Goal: Transaction & Acquisition: Book appointment/travel/reservation

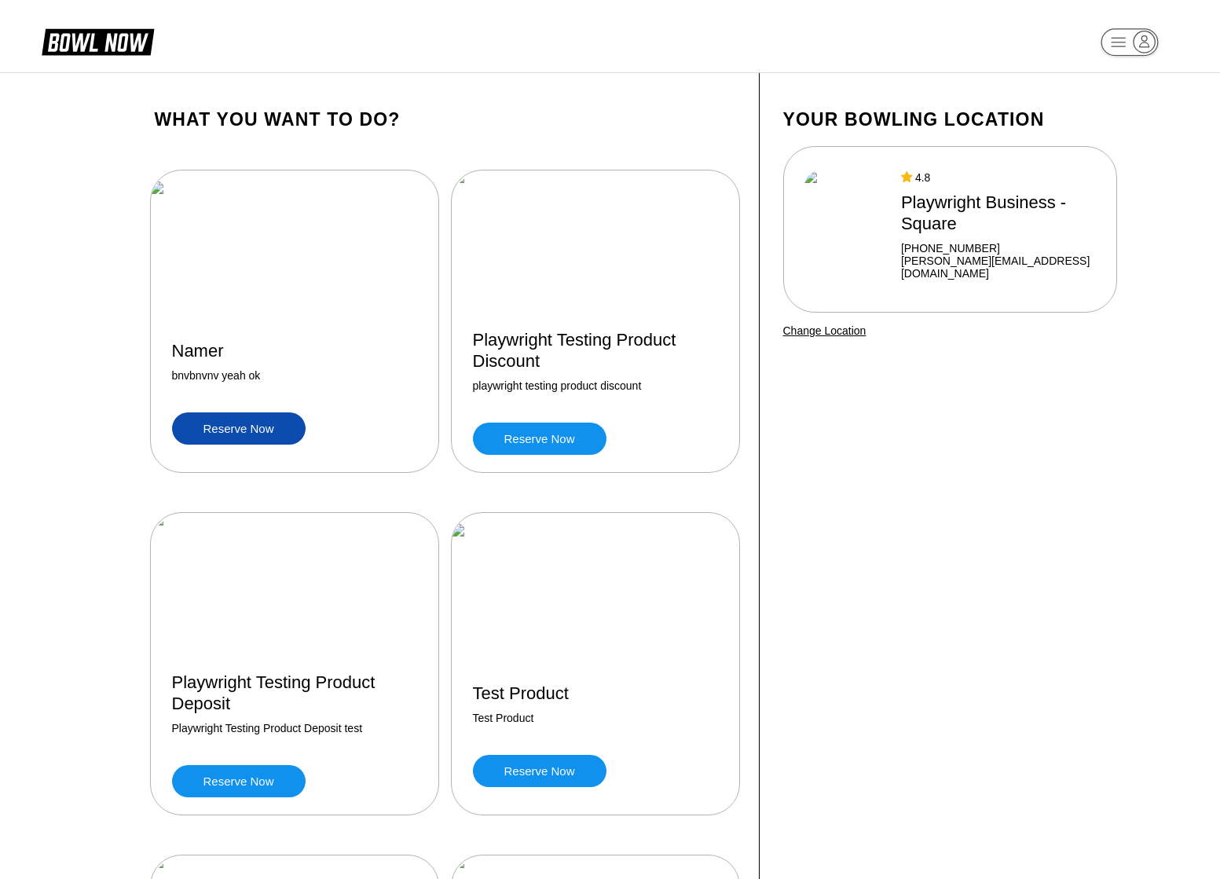
click at [225, 432] on link "Reserve now" at bounding box center [239, 428] width 134 height 32
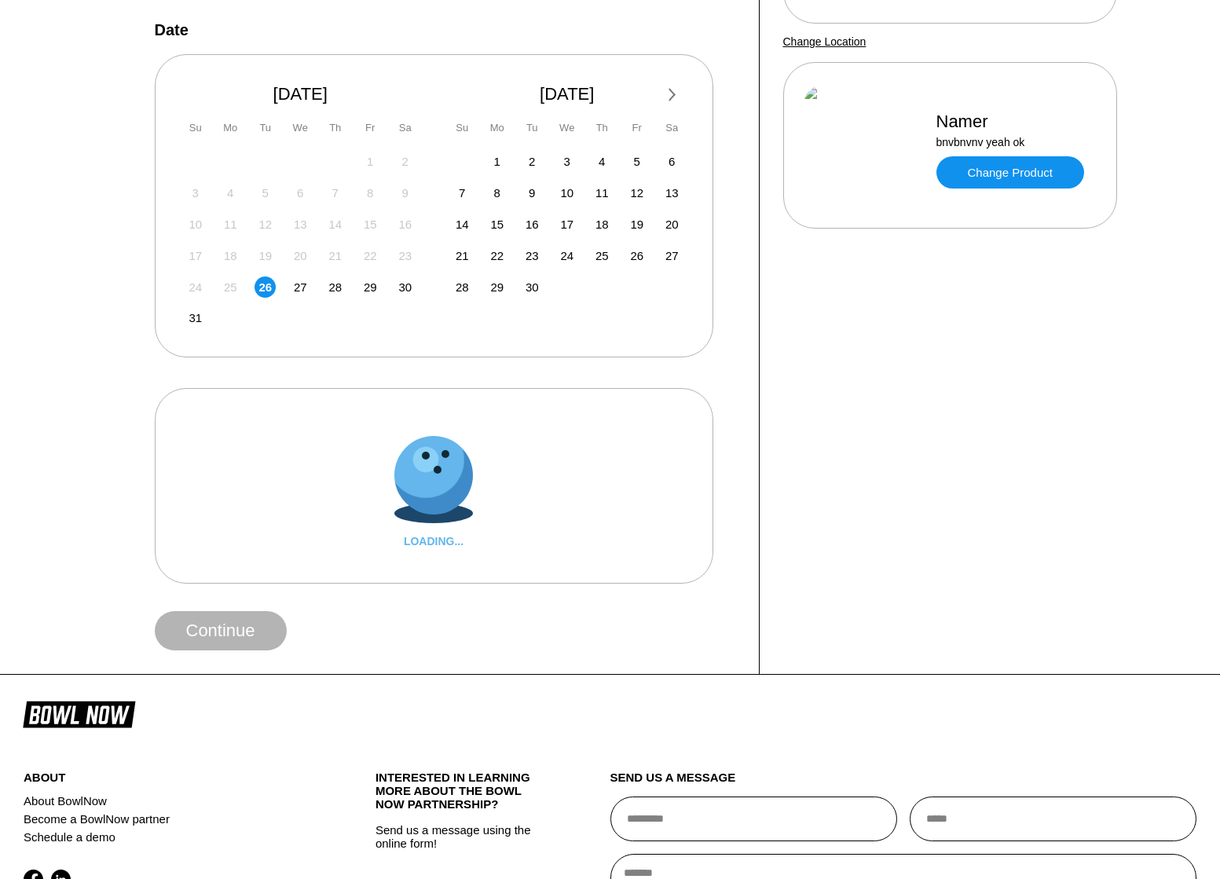
scroll to position [483, 0]
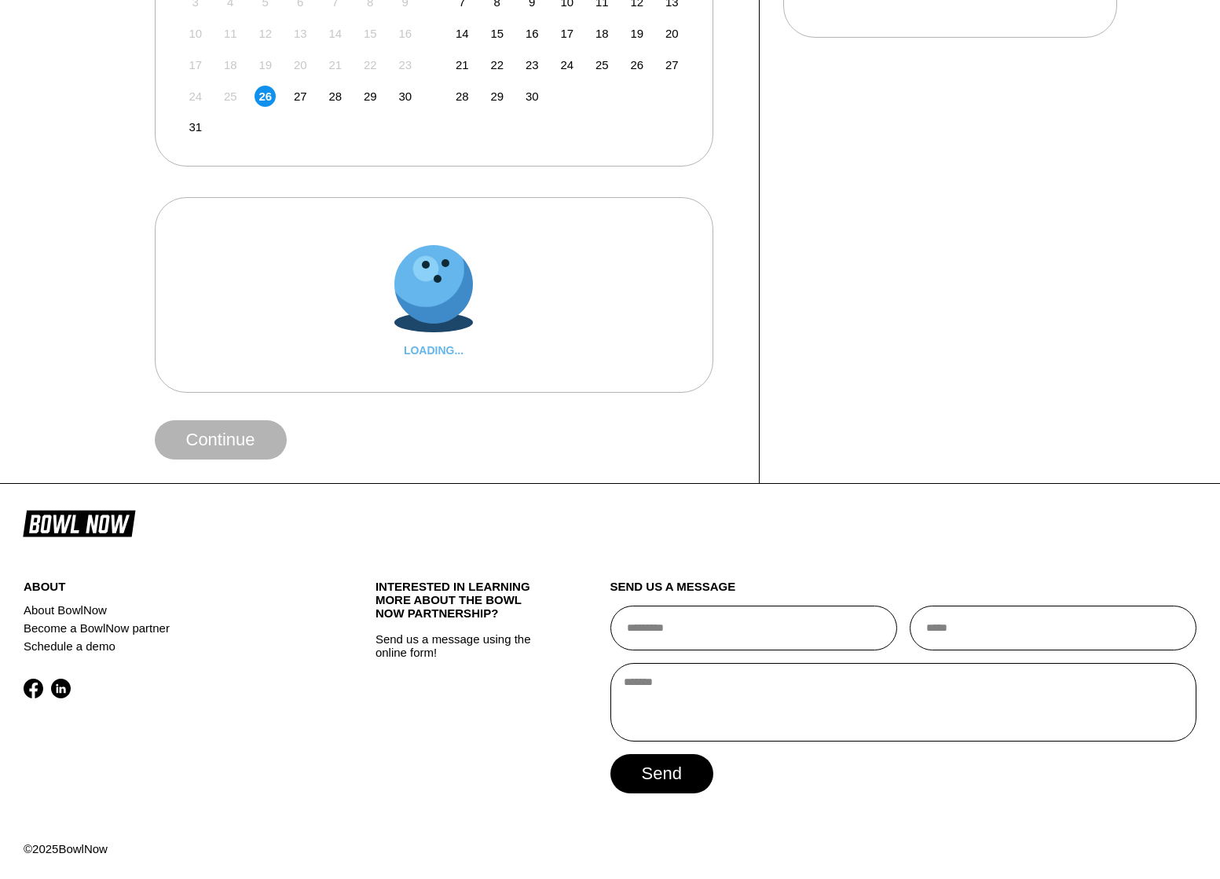
click at [535, 280] on div "LOADING..." at bounding box center [434, 295] width 510 height 147
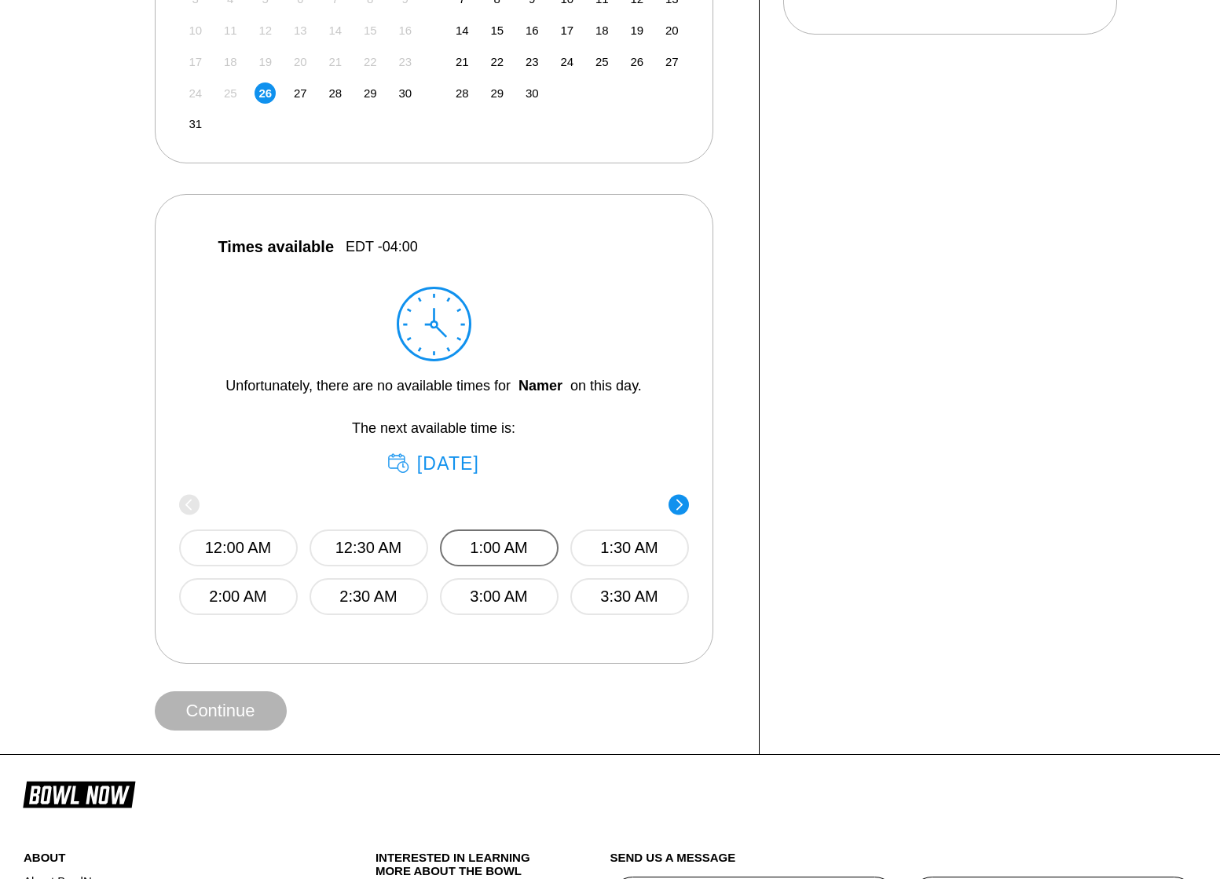
click at [481, 555] on button "1:00 AM" at bounding box center [499, 548] width 119 height 37
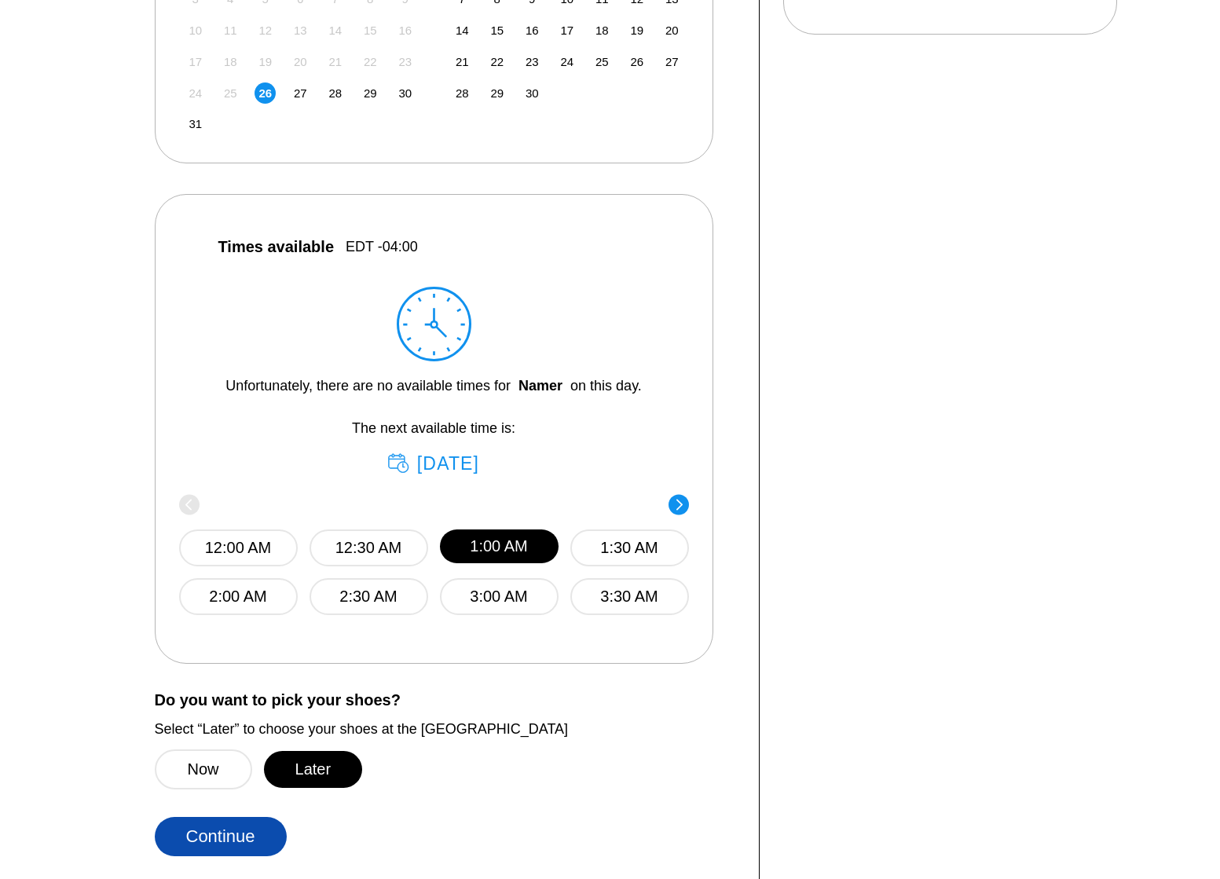
click at [235, 833] on button "Continue" at bounding box center [221, 836] width 132 height 39
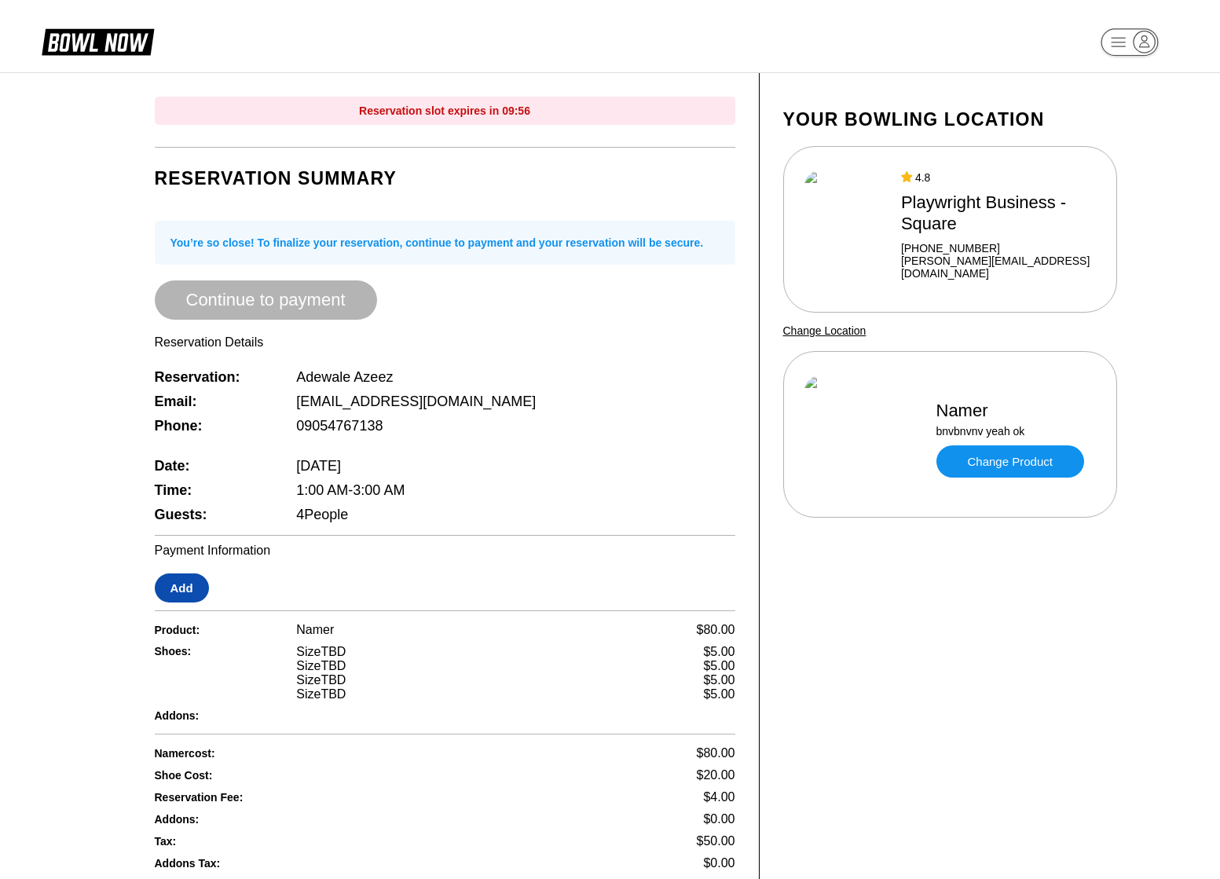
click at [191, 588] on button "Add" at bounding box center [182, 588] width 54 height 29
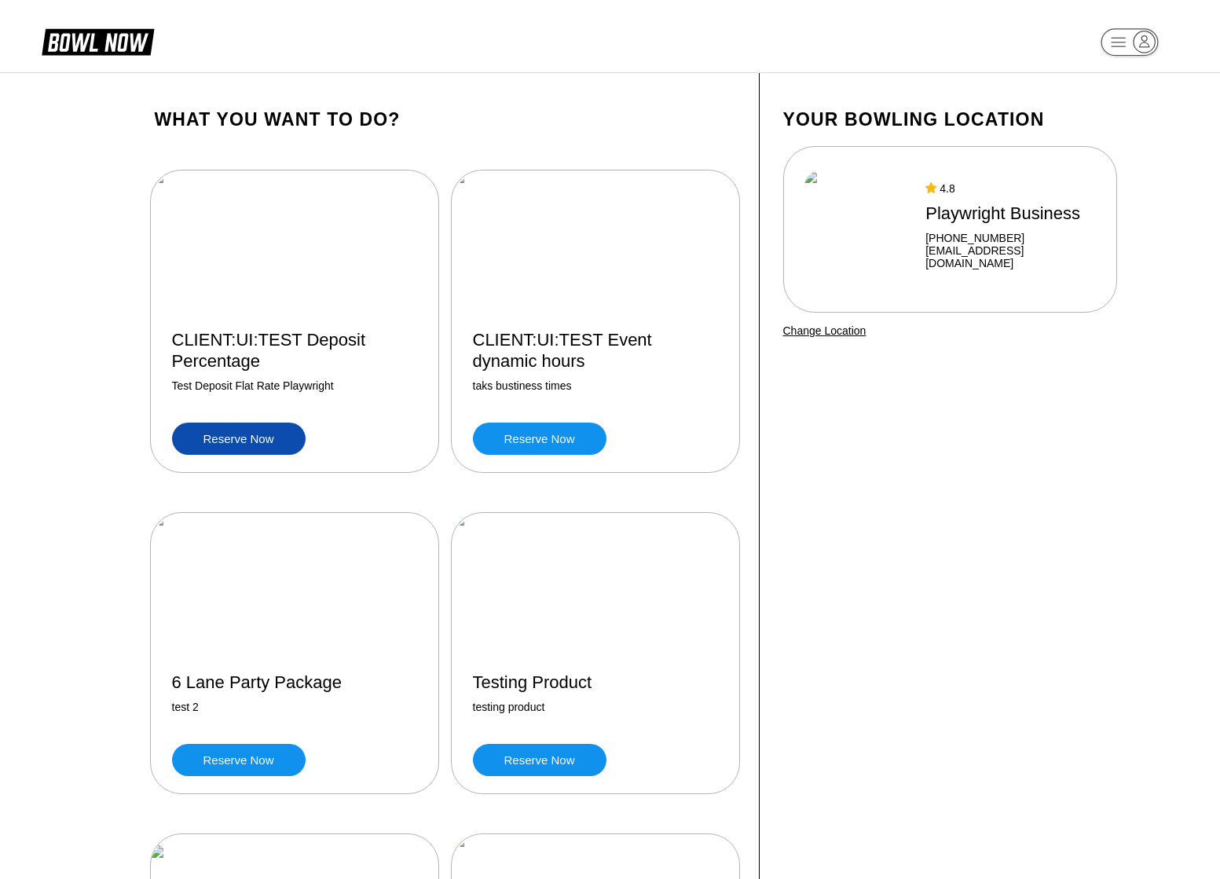
click at [258, 443] on link "Reserve now" at bounding box center [239, 439] width 134 height 32
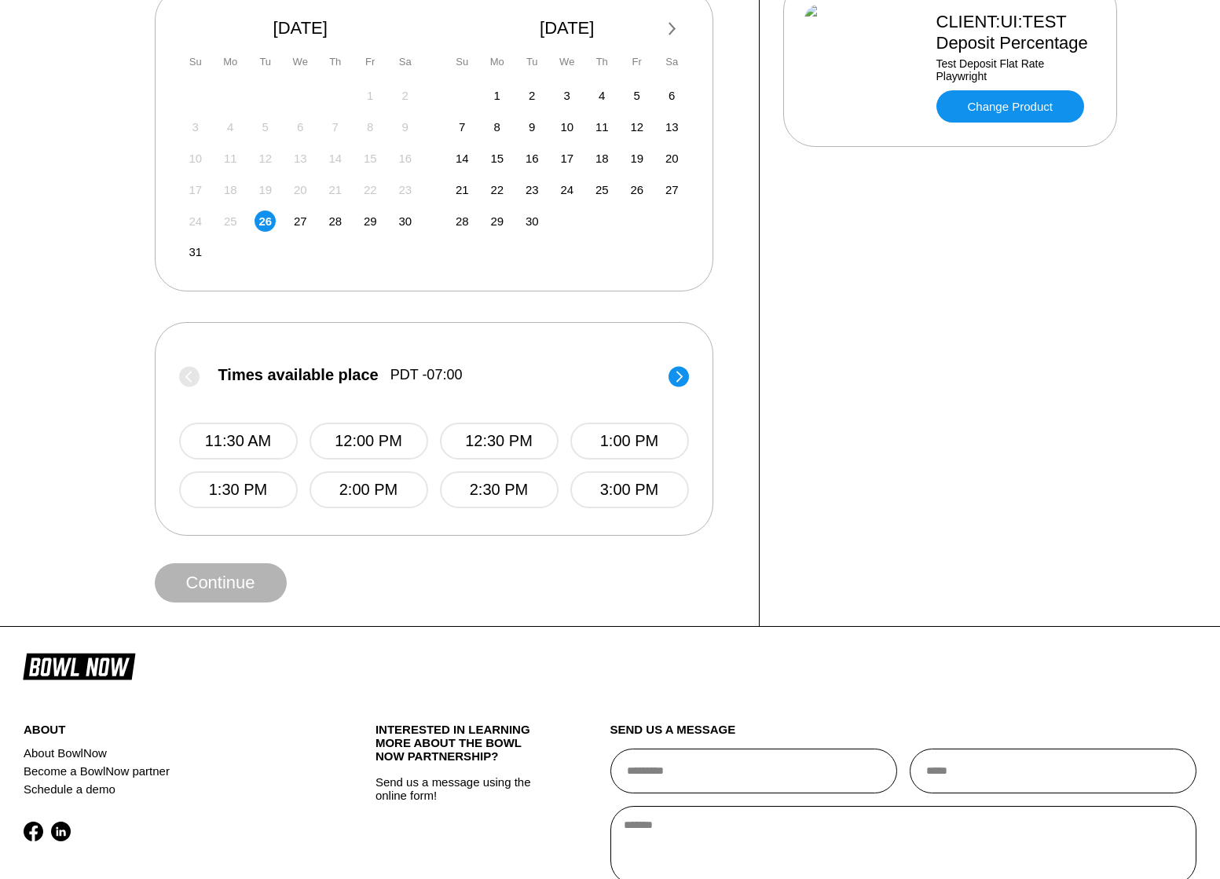
scroll to position [518, 0]
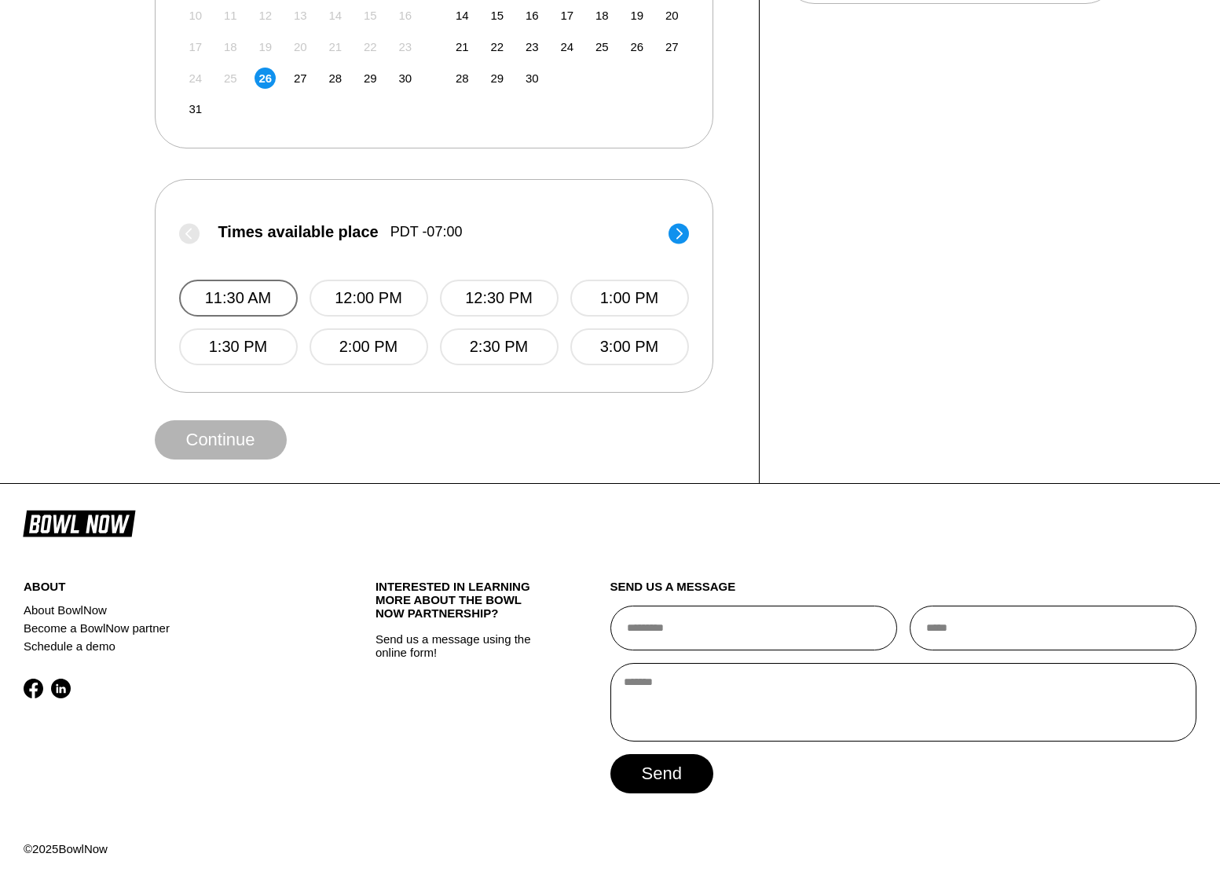
click at [256, 291] on button "11:30 AM" at bounding box center [238, 298] width 119 height 37
click at [247, 441] on button "Continue" at bounding box center [221, 439] width 132 height 39
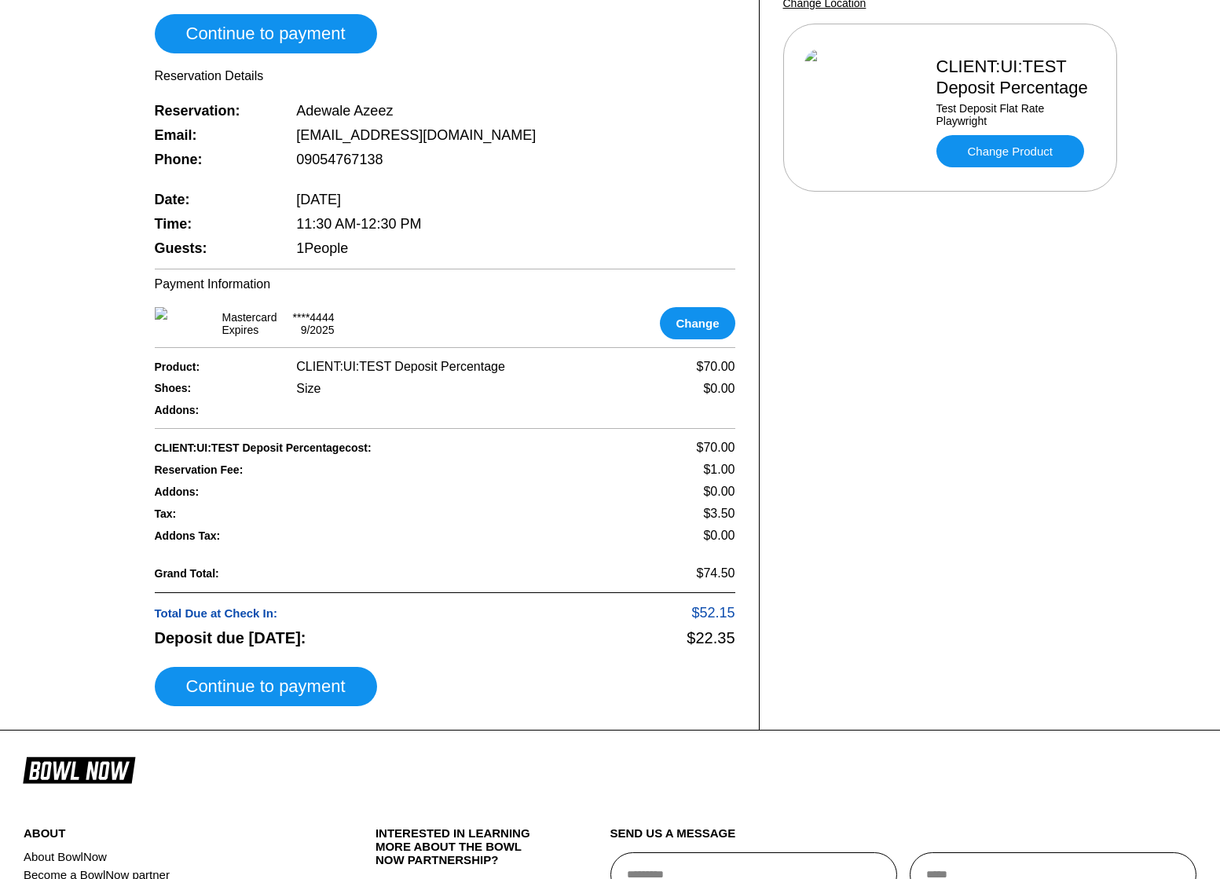
scroll to position [330, 0]
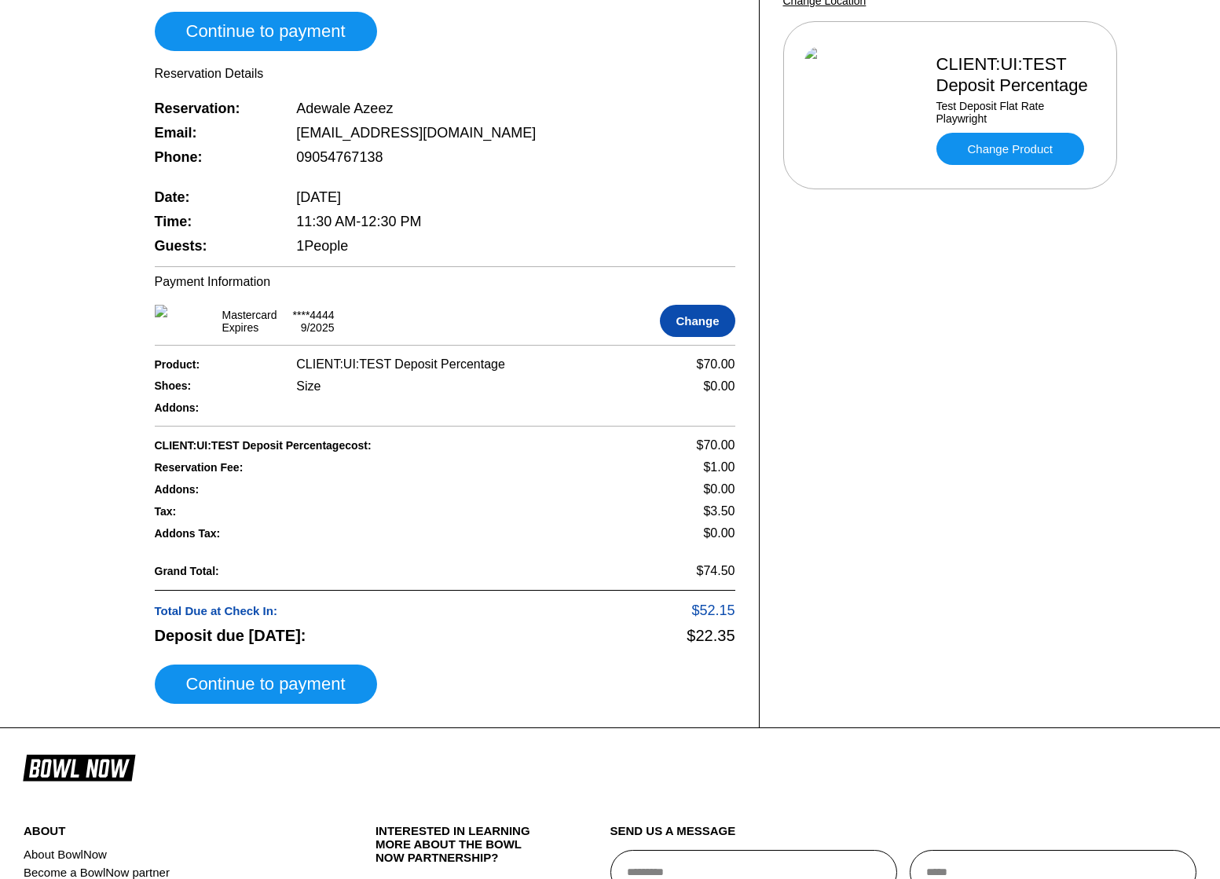
click at [720, 323] on button "Change" at bounding box center [697, 321] width 75 height 32
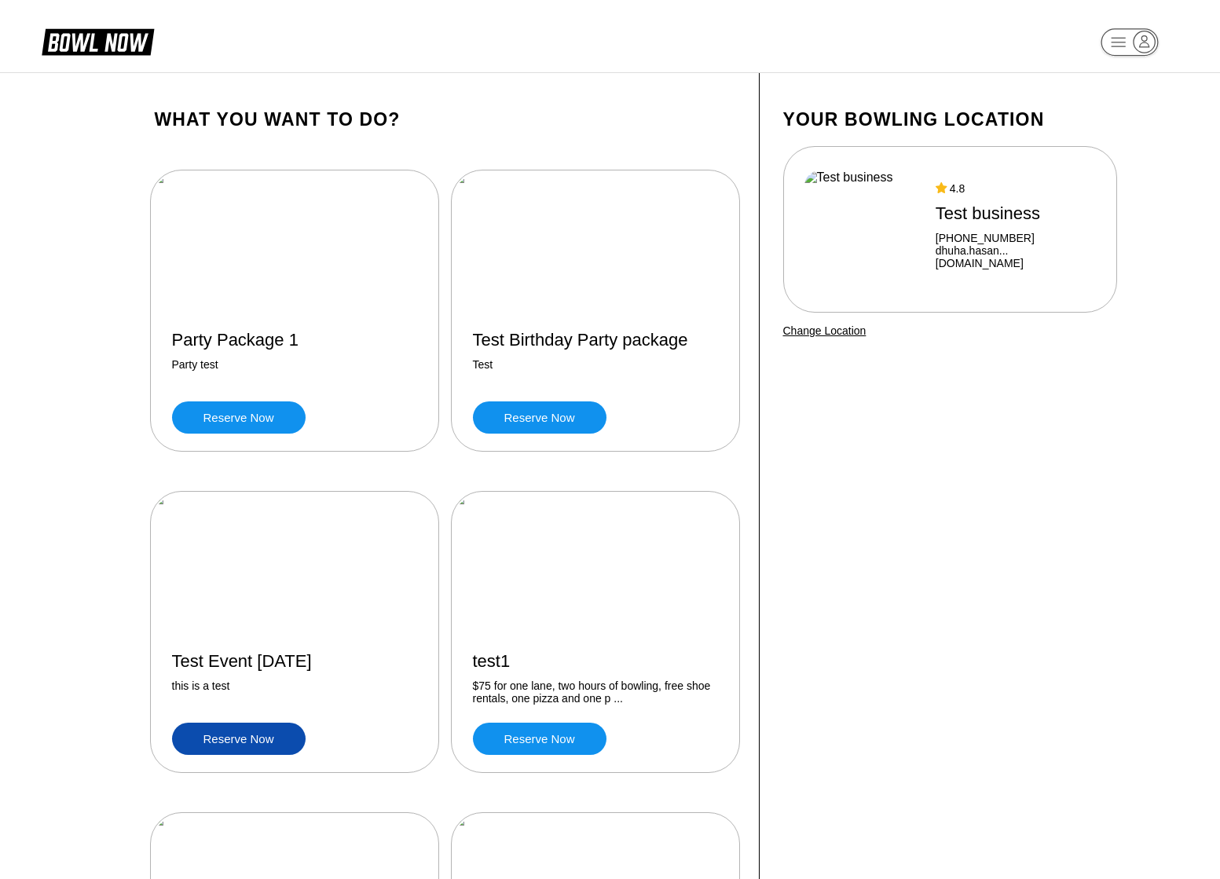
click at [246, 734] on link "Reserve now" at bounding box center [239, 739] width 134 height 32
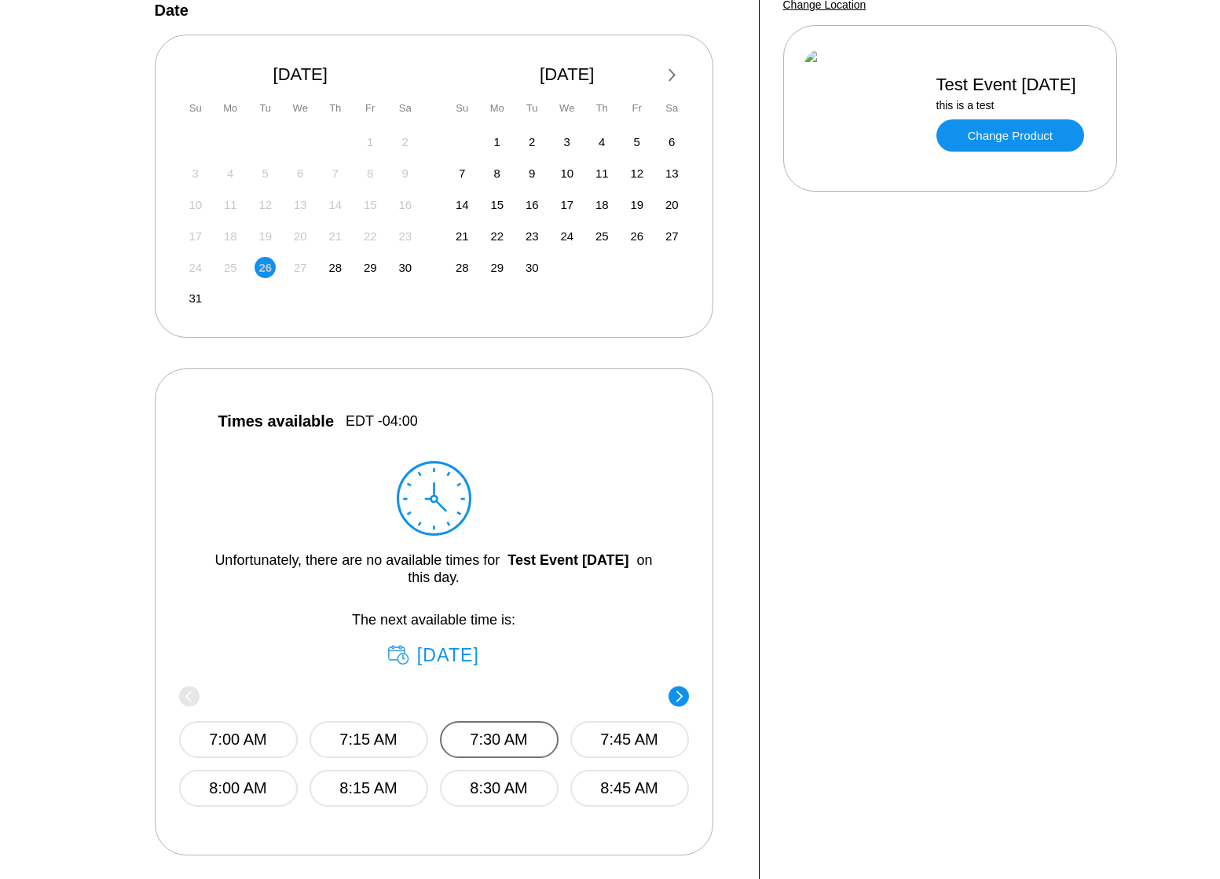
click at [508, 728] on button "7:30 AM" at bounding box center [499, 739] width 119 height 37
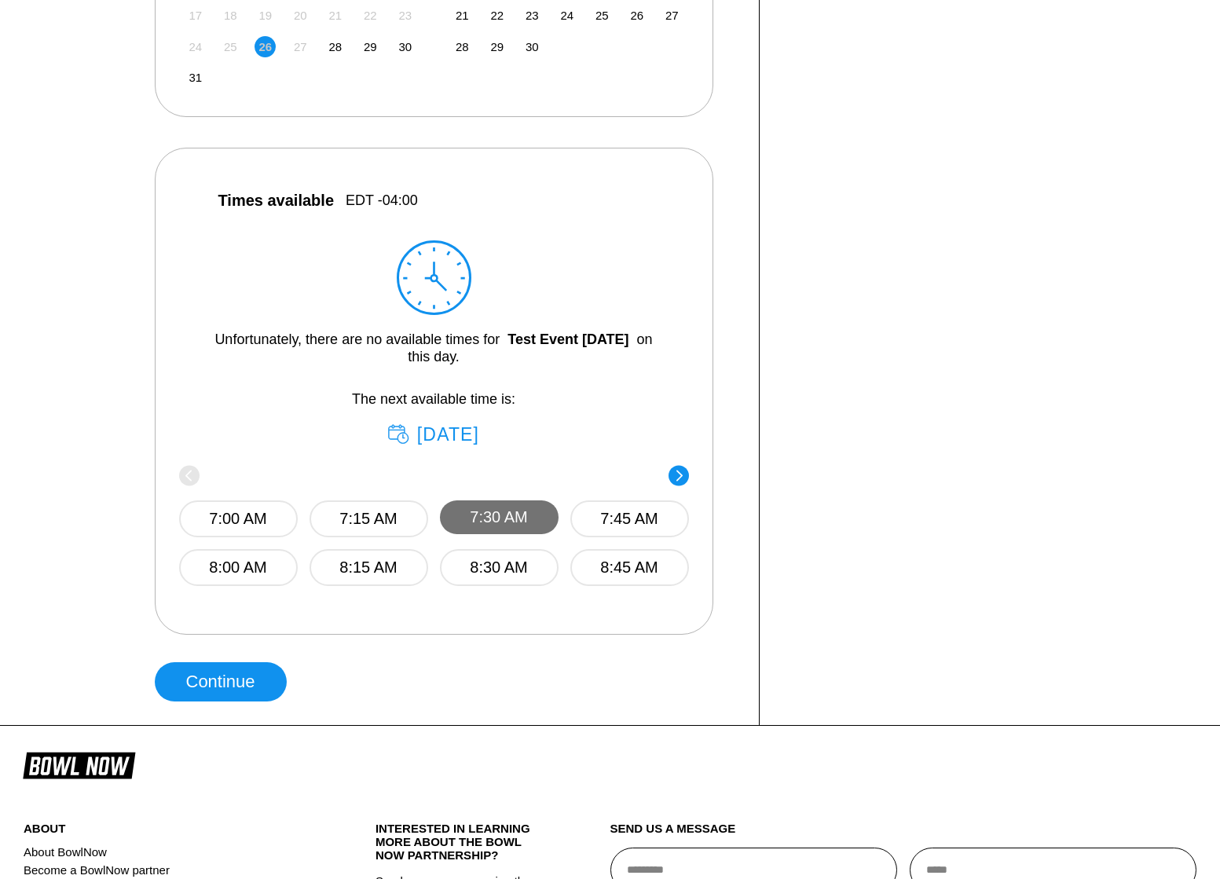
scroll to position [791, 0]
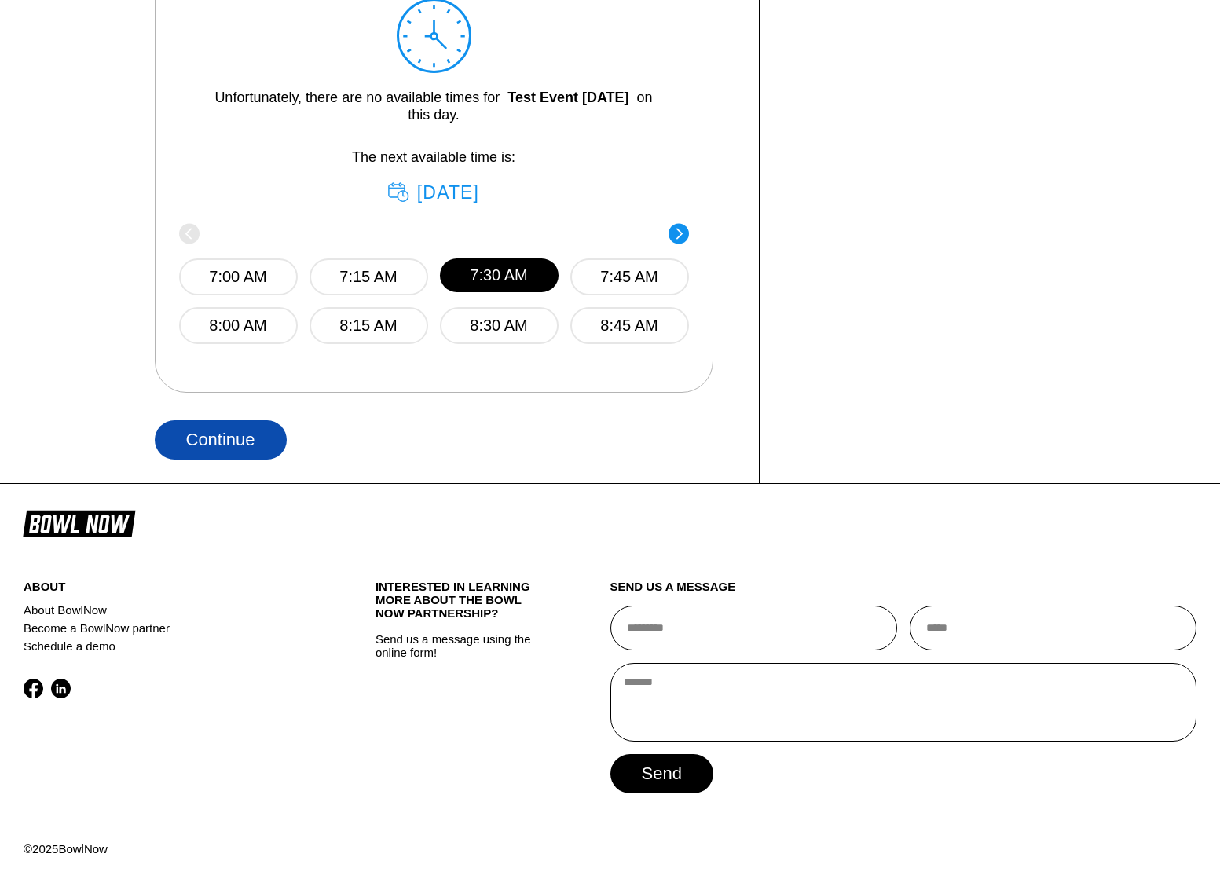
click at [224, 428] on button "Continue" at bounding box center [221, 439] width 132 height 39
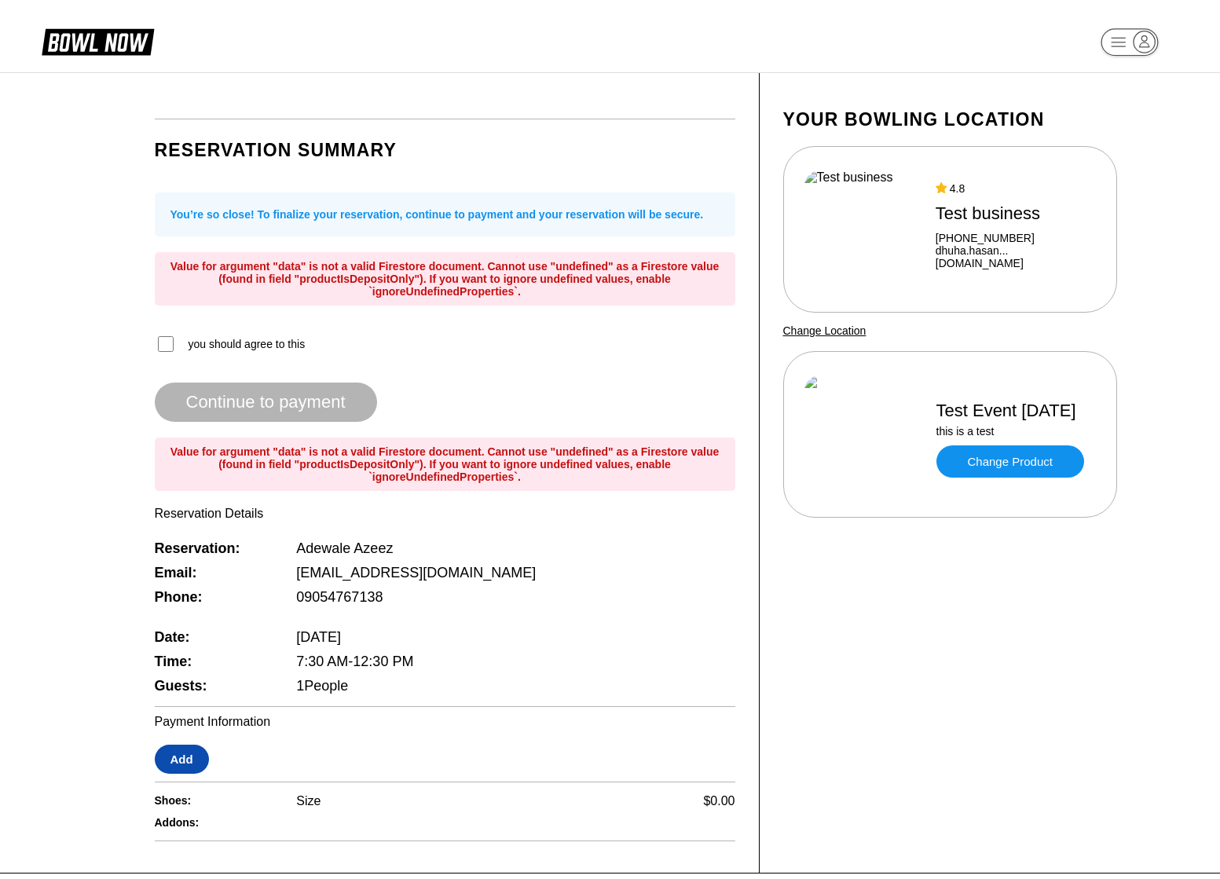
click at [186, 756] on button "Add" at bounding box center [182, 759] width 54 height 29
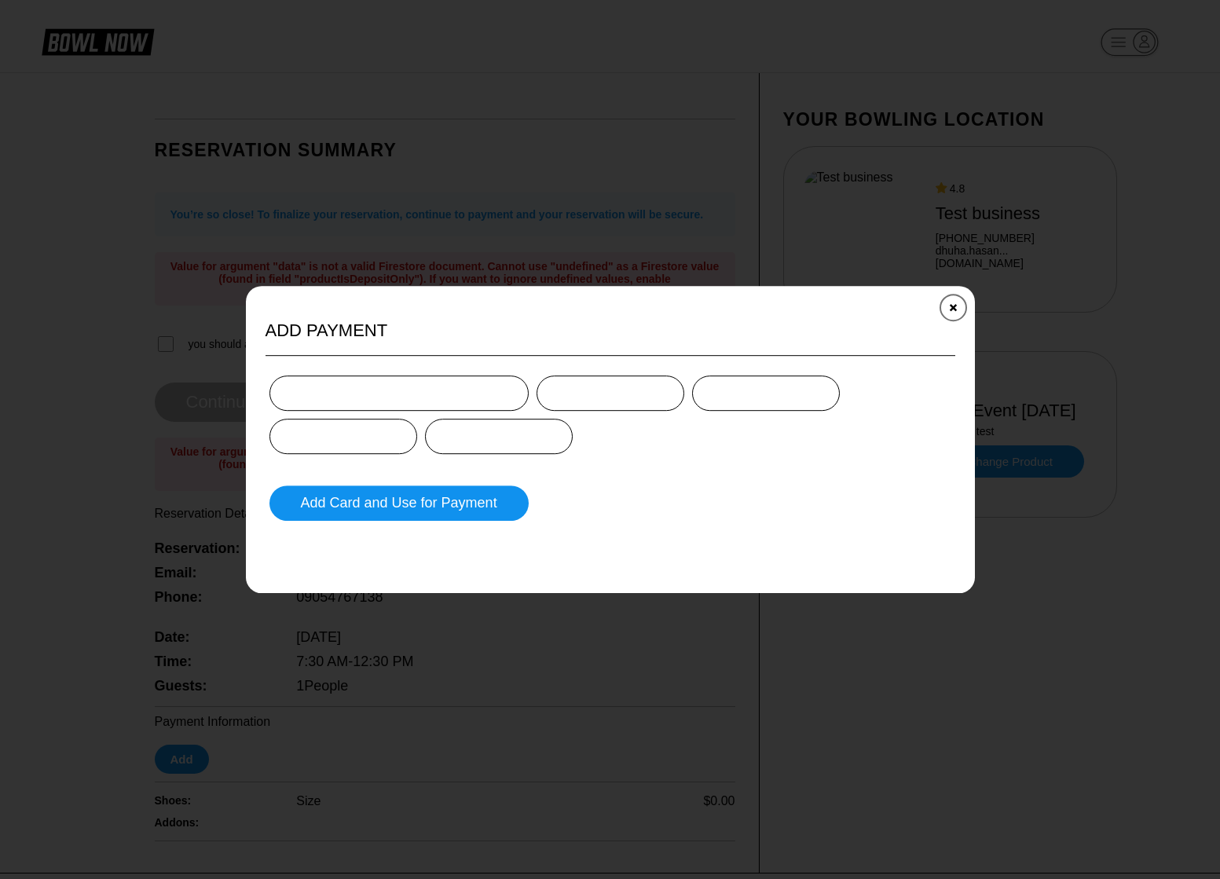
click at [959, 302] on button "Close" at bounding box center [952, 307] width 38 height 38
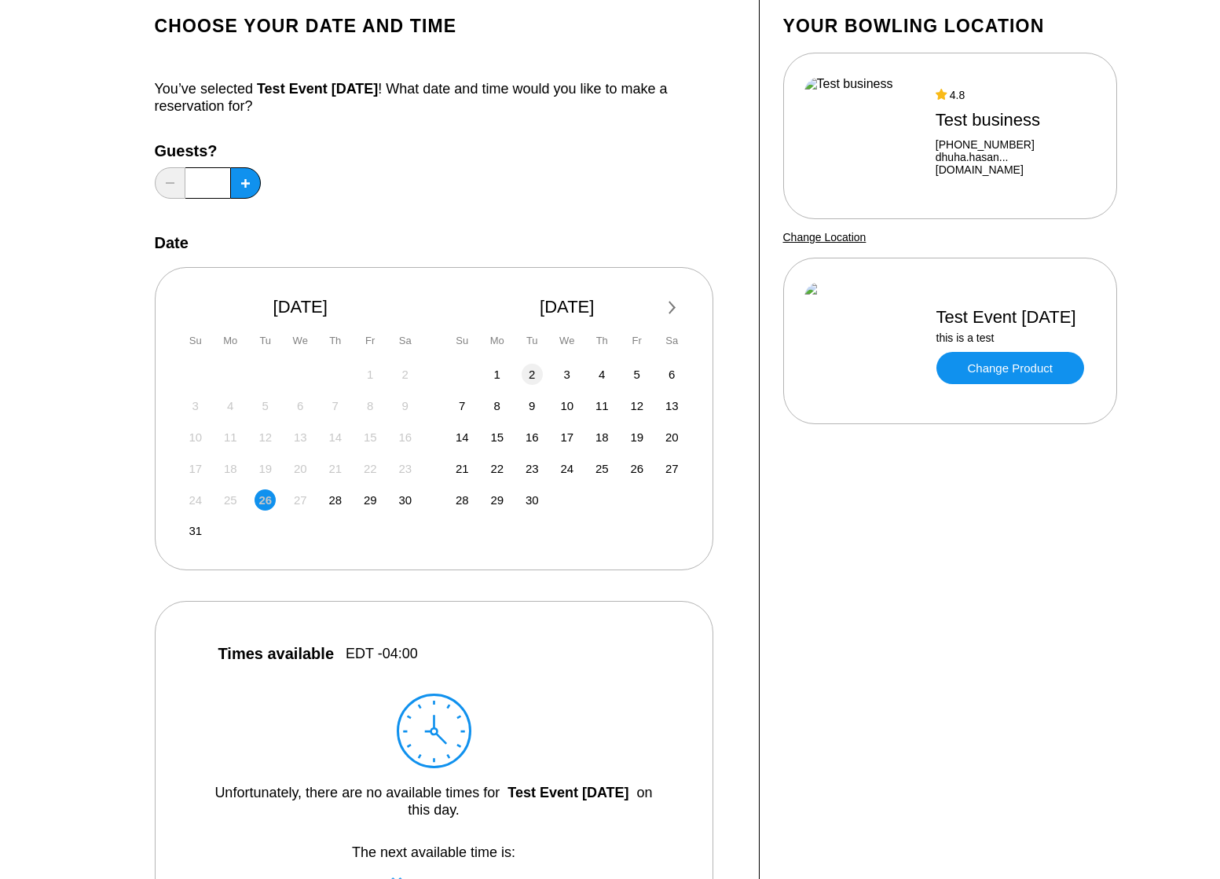
scroll to position [108, 0]
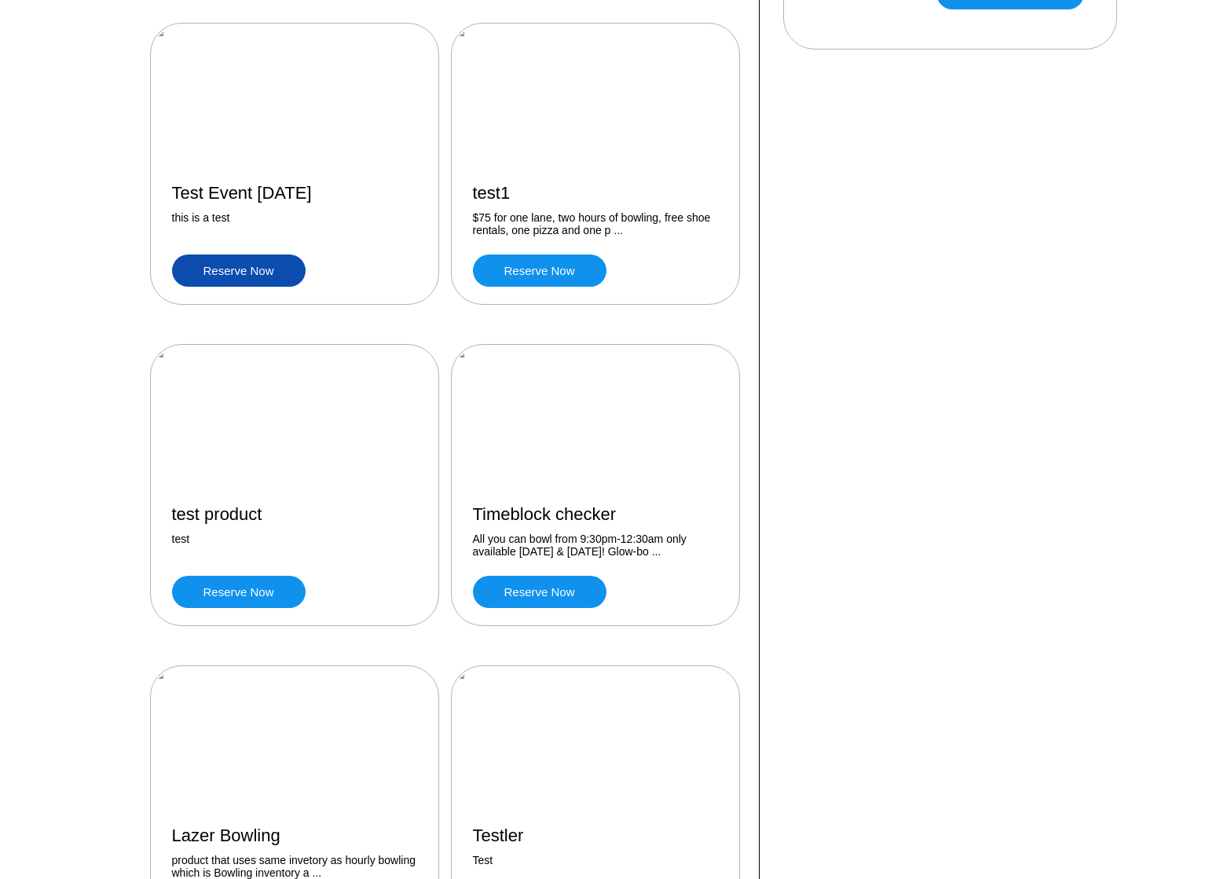
scroll to position [475, 0]
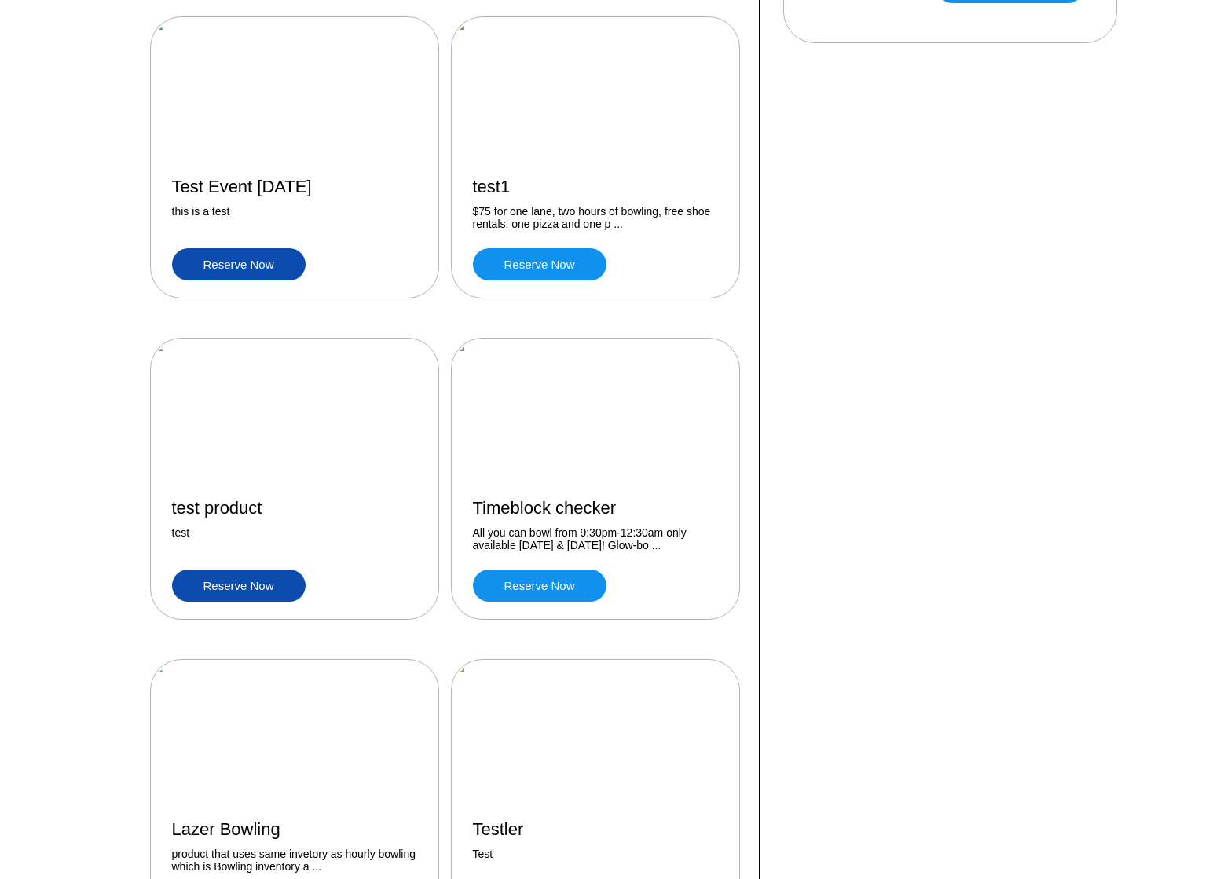
click at [222, 588] on link "Reserve now" at bounding box center [239, 586] width 134 height 32
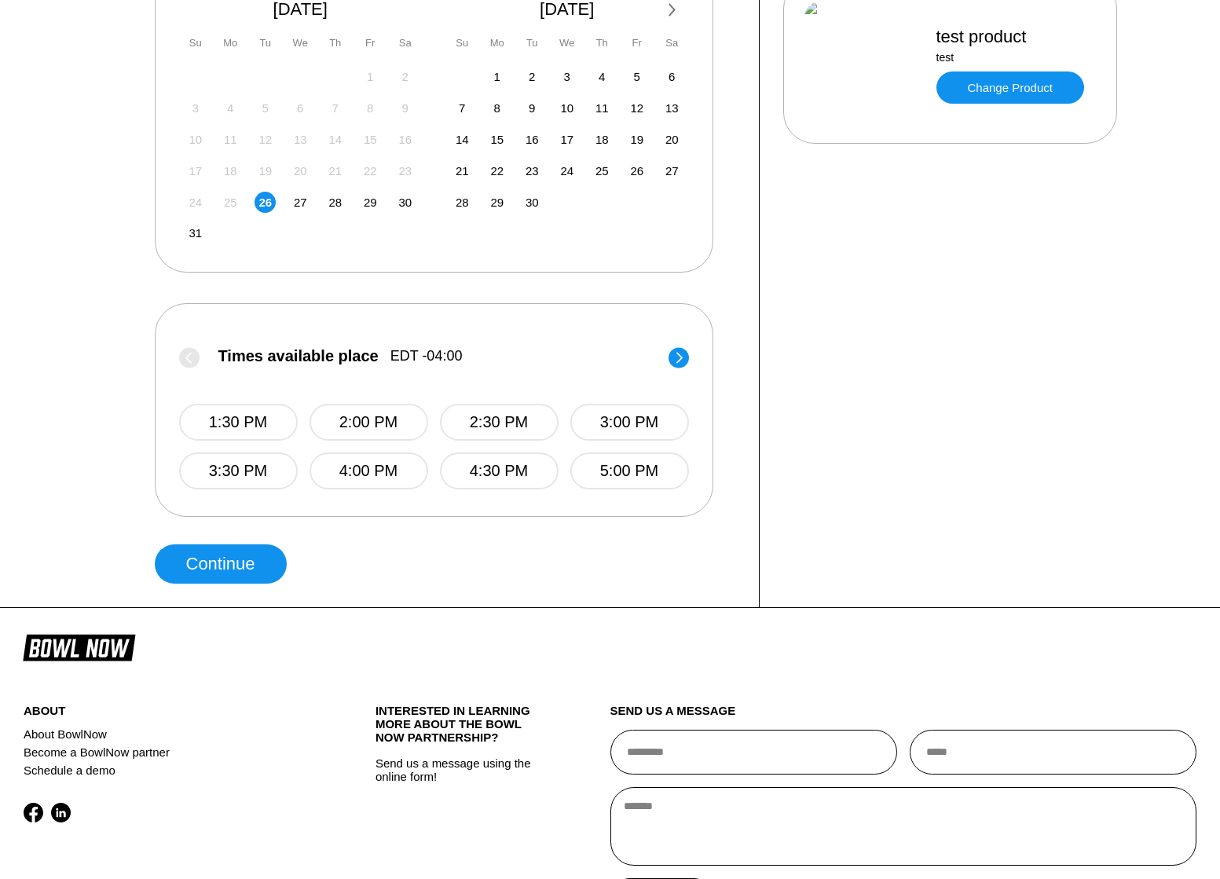
scroll to position [388, 0]
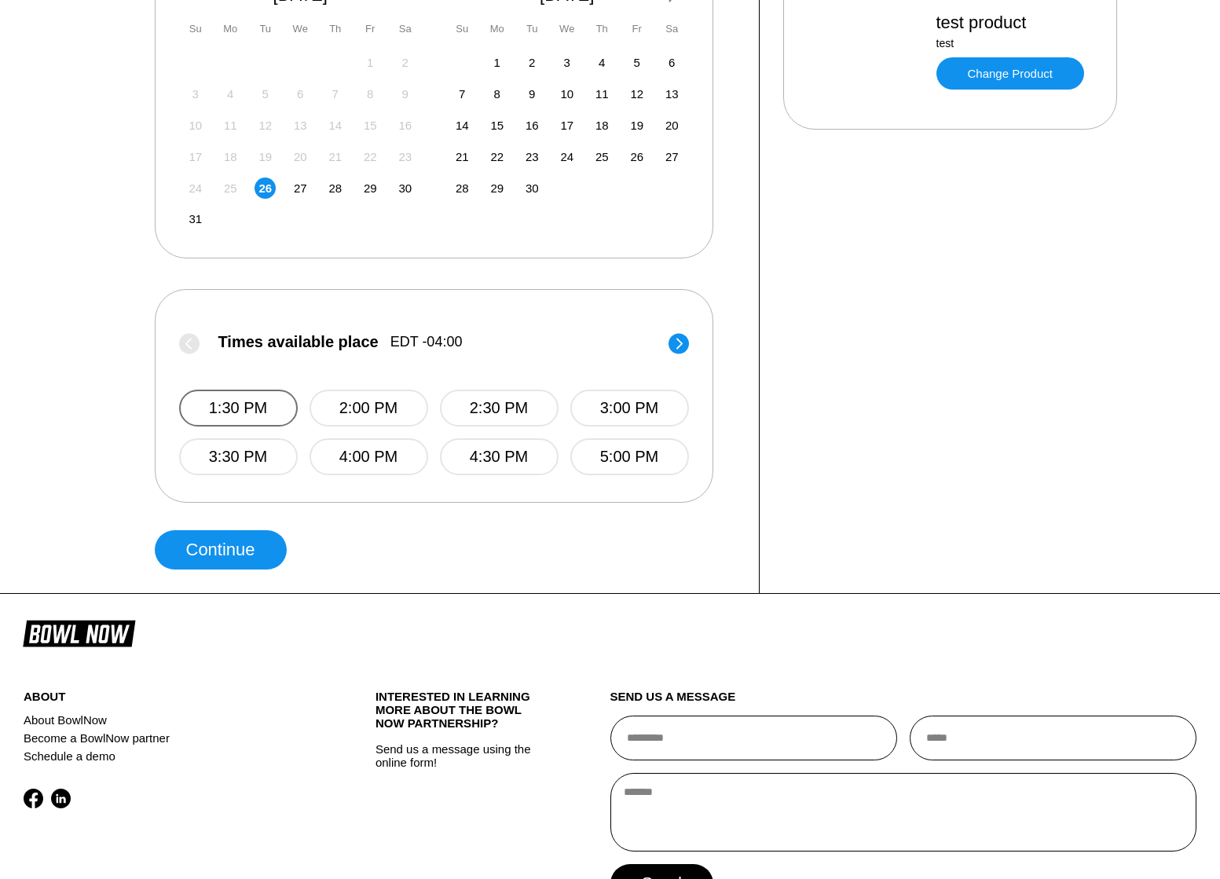
click at [258, 423] on button "1:30 PM" at bounding box center [238, 408] width 119 height 37
click at [211, 566] on button "Continue" at bounding box center [221, 549] width 132 height 39
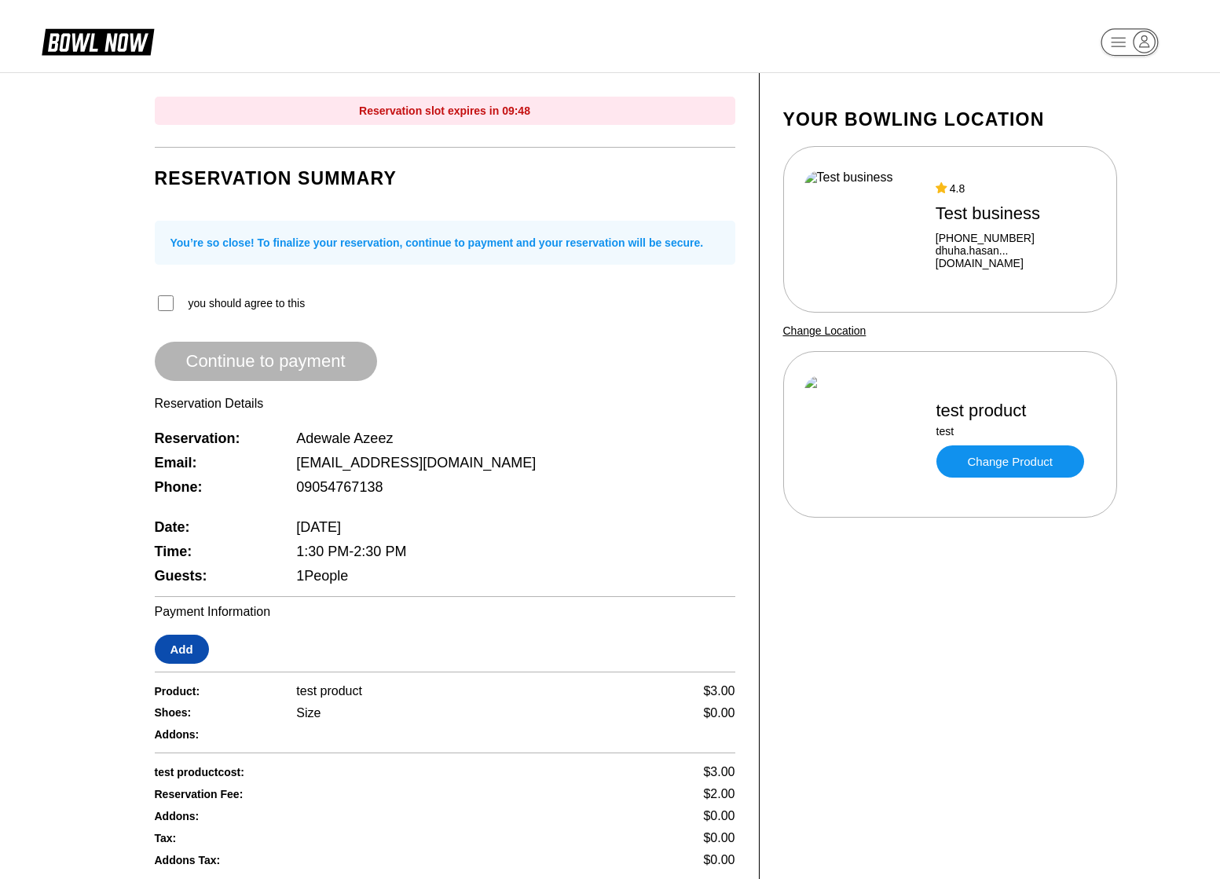
click at [192, 651] on button "Add" at bounding box center [182, 649] width 54 height 29
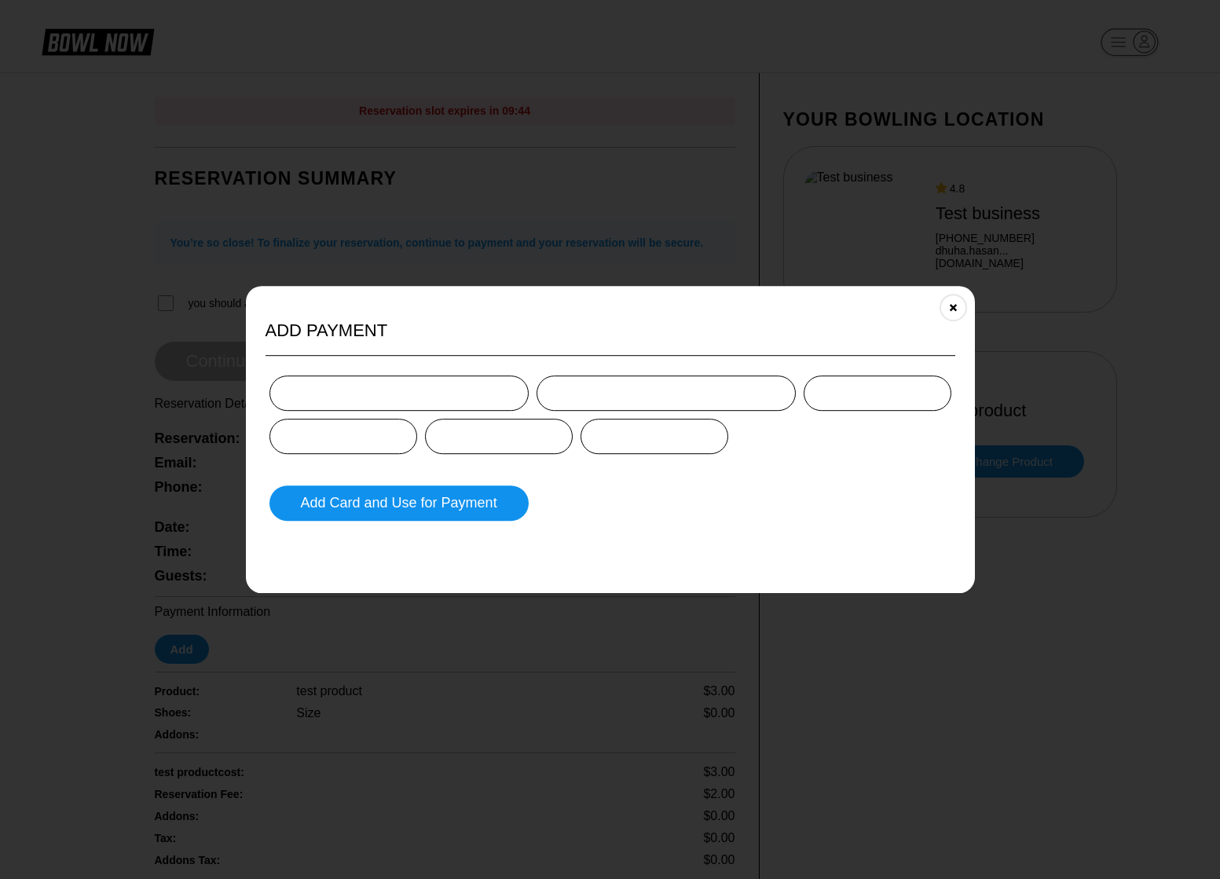
click at [398, 398] on div at bounding box center [398, 393] width 259 height 35
click at [390, 399] on div at bounding box center [398, 393] width 259 height 35
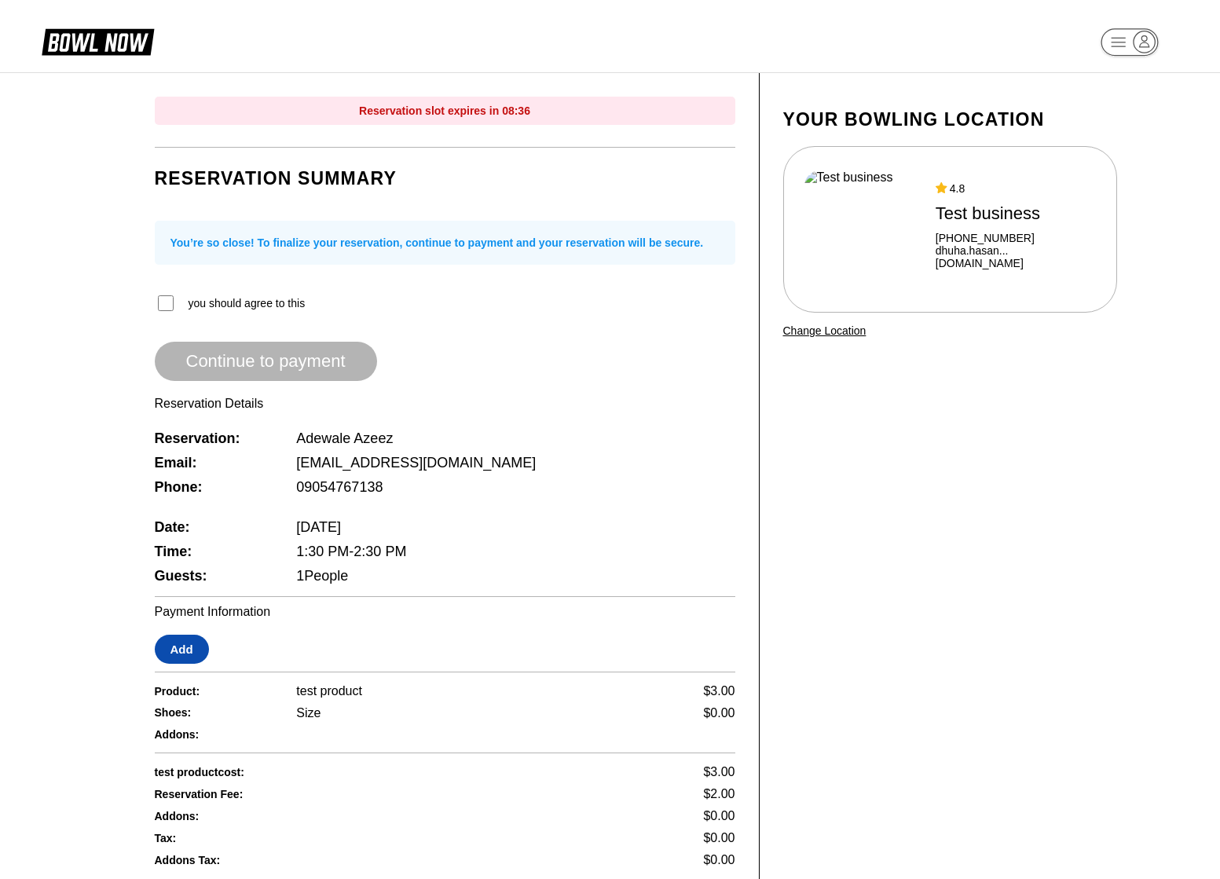
click at [196, 651] on button "Add" at bounding box center [182, 649] width 54 height 29
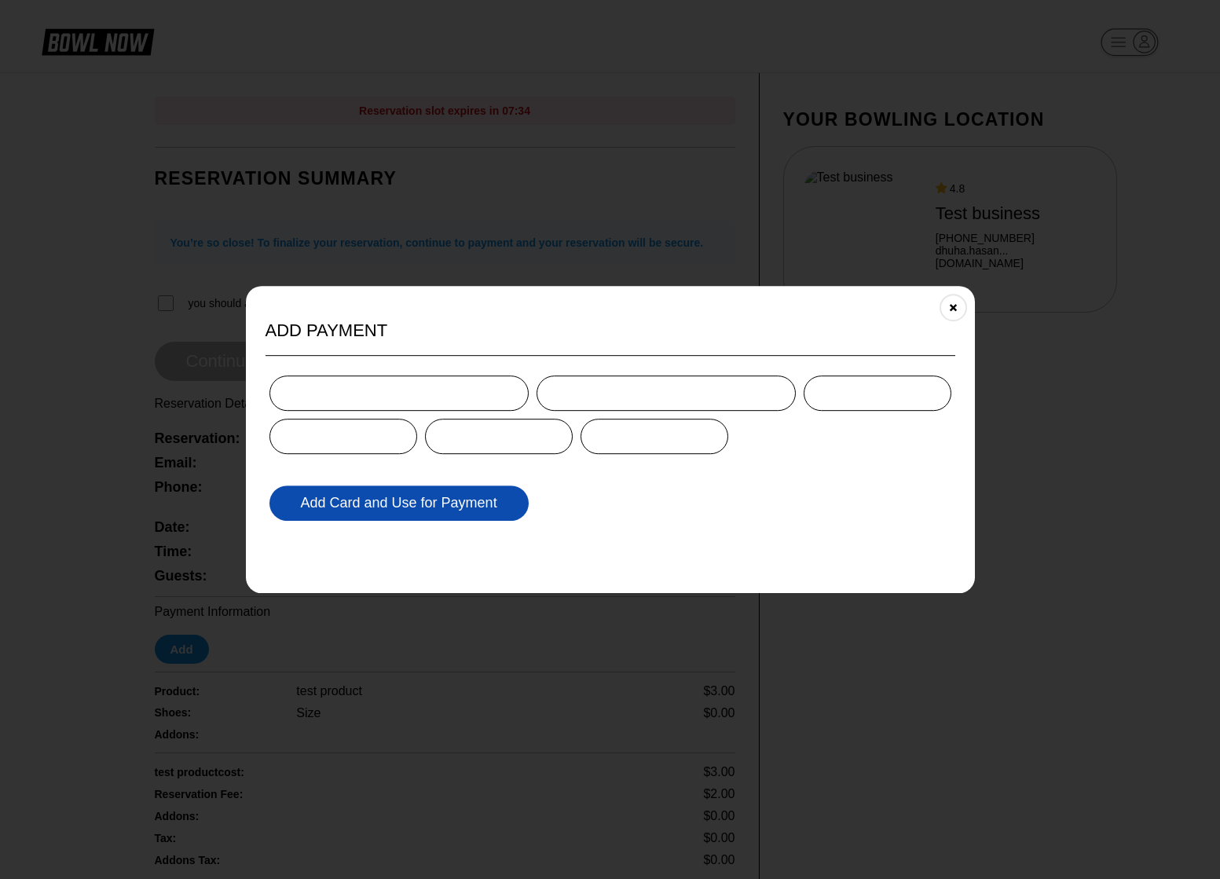
click at [421, 503] on button "Add Card and Use for Payment" at bounding box center [398, 503] width 259 height 35
